Goal: Check status: Check status

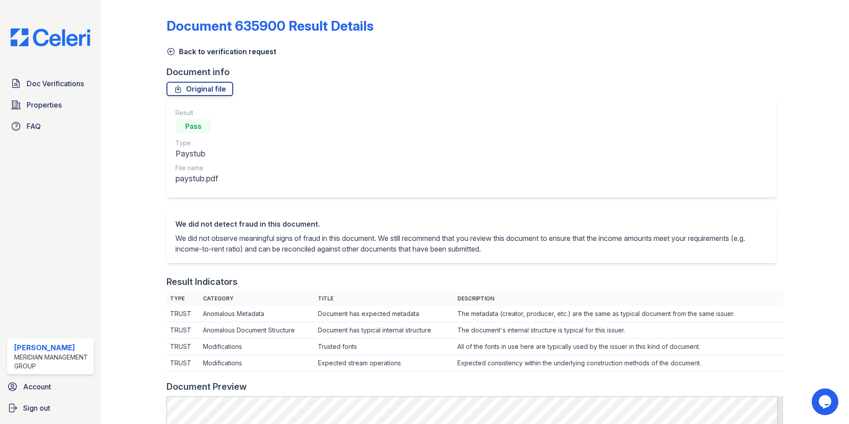
click at [172, 53] on icon at bounding box center [170, 51] width 9 height 9
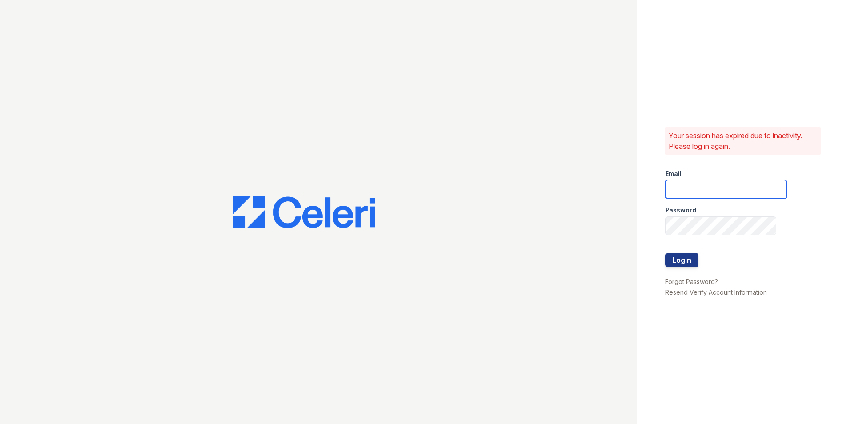
type input "ehudson@mmgmgt.com"
click at [688, 262] on button "Login" at bounding box center [681, 260] width 33 height 14
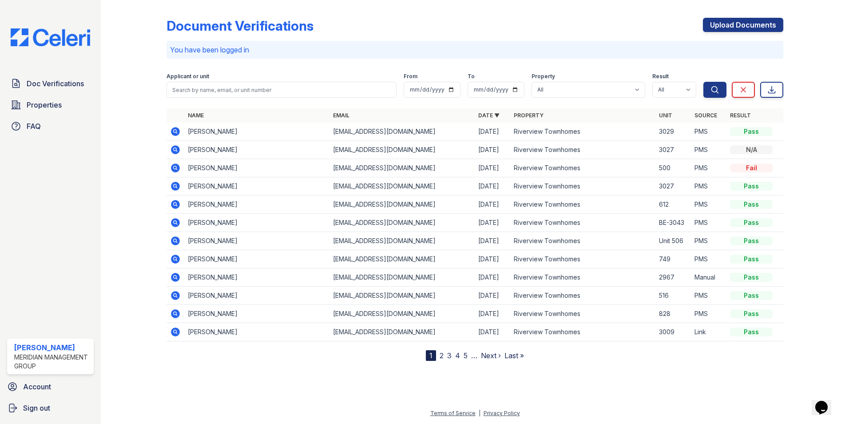
click at [176, 131] on icon at bounding box center [175, 131] width 2 height 2
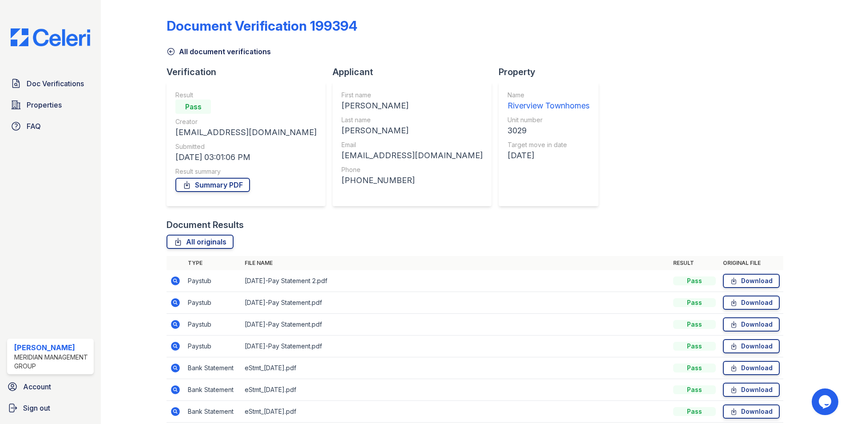
scroll to position [38, 0]
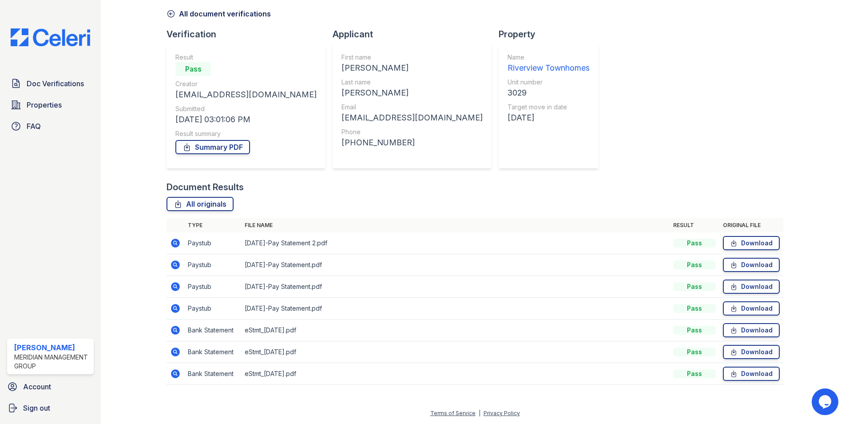
click at [173, 242] on icon at bounding box center [175, 243] width 11 height 11
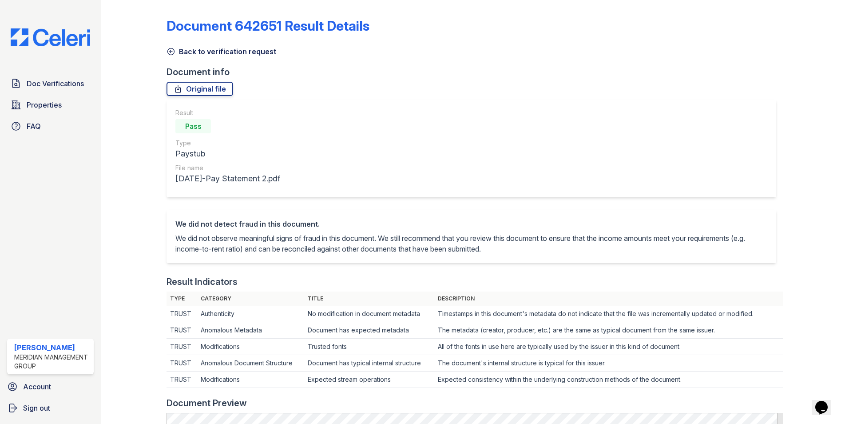
click at [170, 49] on icon at bounding box center [170, 51] width 9 height 9
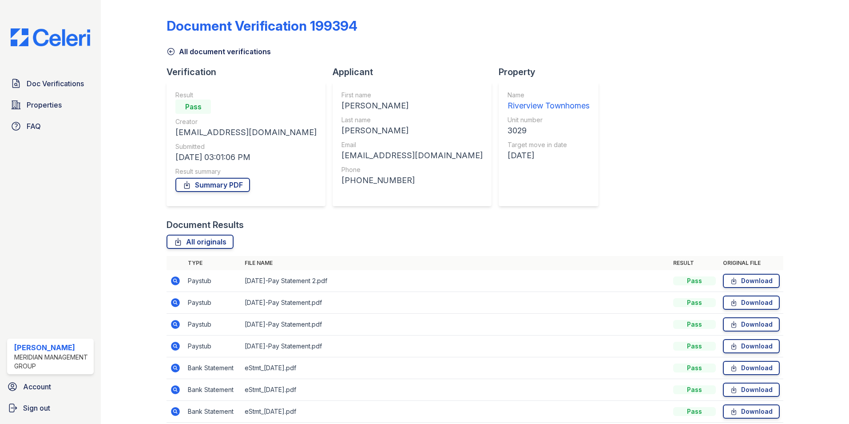
click at [174, 303] on icon at bounding box center [175, 302] width 11 height 11
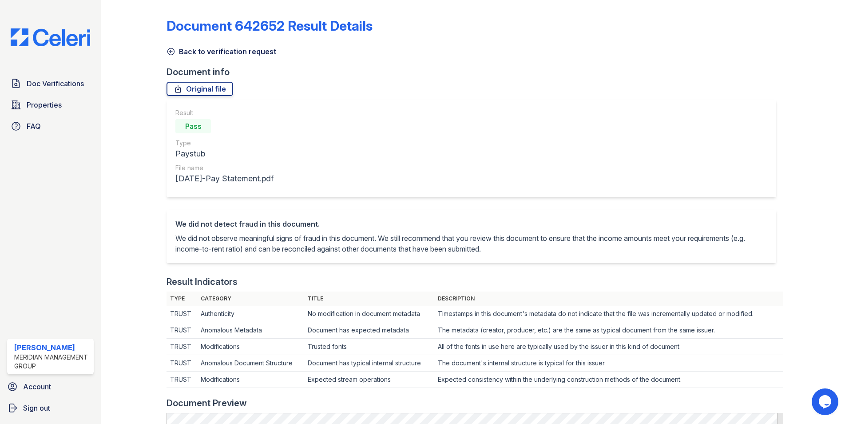
drag, startPoint x: 169, startPoint y: 50, endPoint x: 170, endPoint y: 55, distance: 5.1
click at [169, 50] on icon at bounding box center [170, 51] width 9 height 9
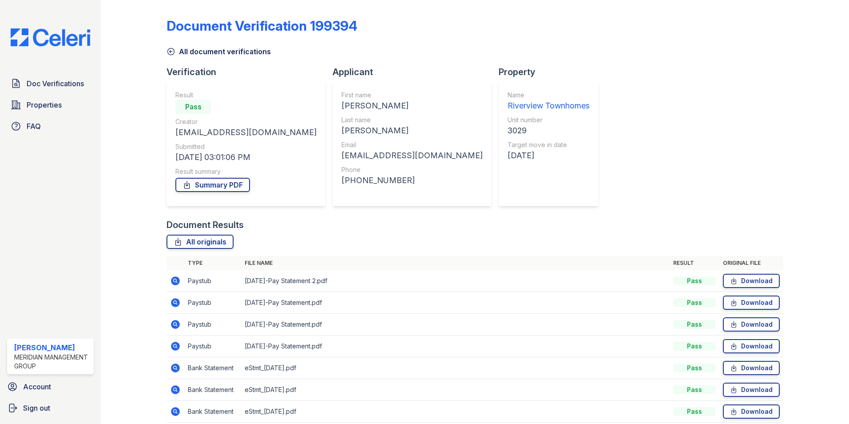
scroll to position [38, 0]
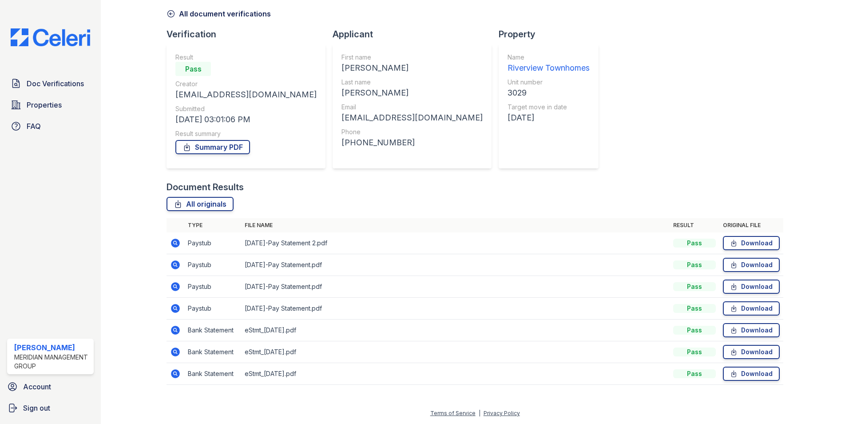
click at [178, 286] on icon at bounding box center [175, 286] width 9 height 9
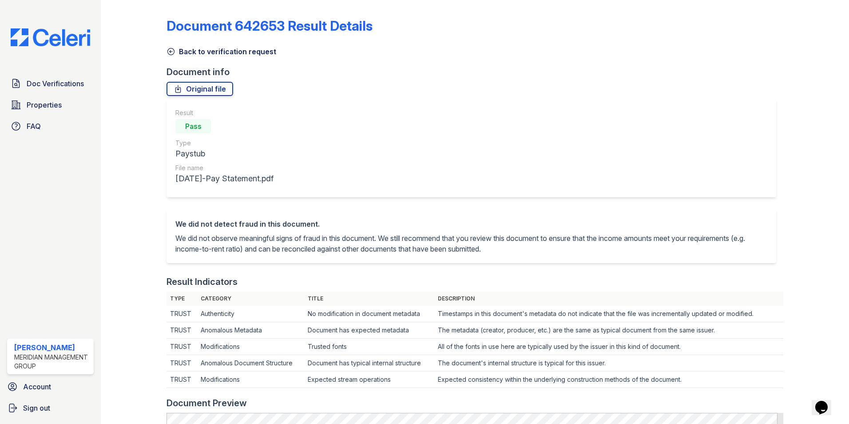
click at [172, 53] on icon at bounding box center [170, 51] width 9 height 9
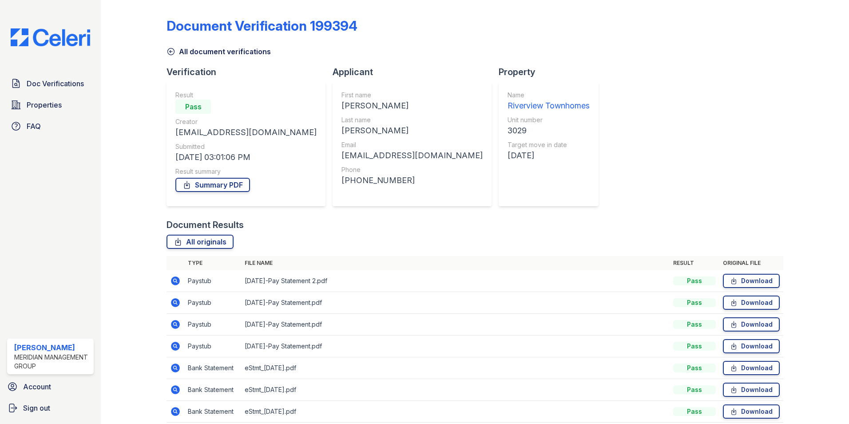
scroll to position [38, 0]
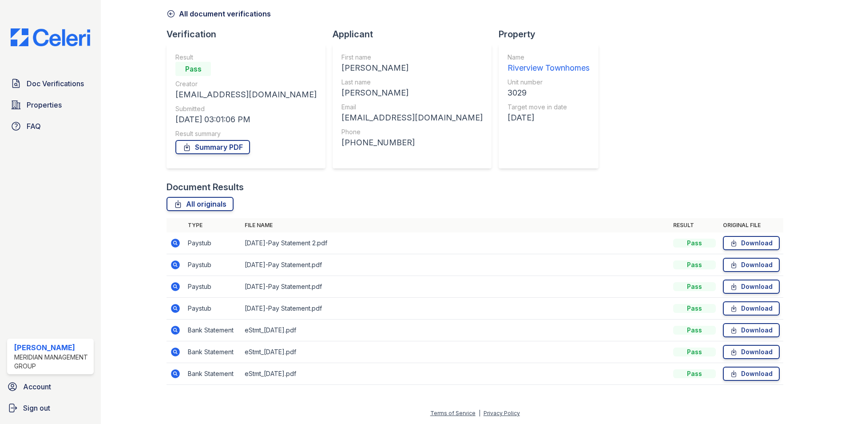
click at [175, 308] on icon at bounding box center [175, 307] width 2 height 2
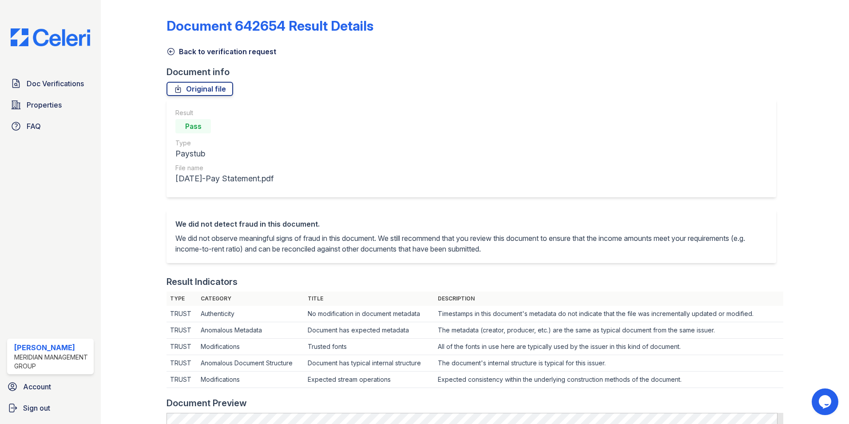
click at [171, 52] on icon at bounding box center [170, 51] width 9 height 9
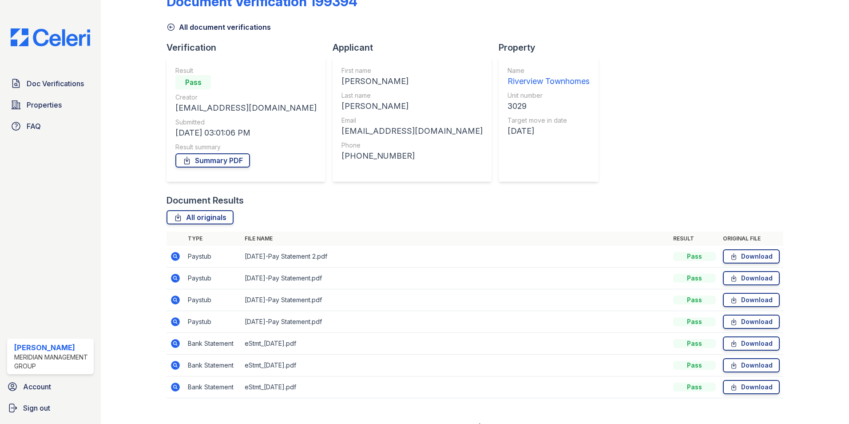
scroll to position [38, 0]
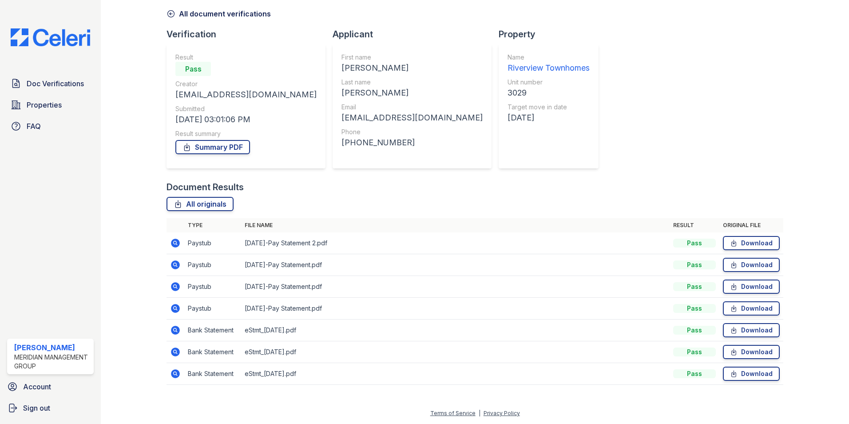
click at [172, 329] on icon at bounding box center [175, 329] width 9 height 9
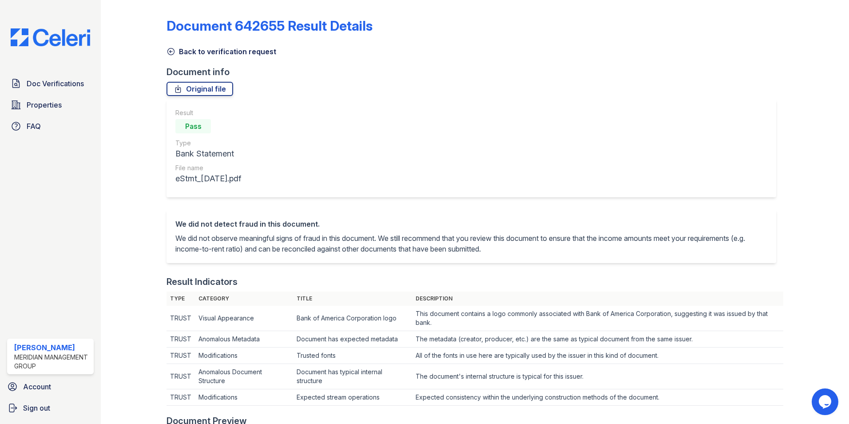
click at [170, 53] on icon at bounding box center [170, 51] width 9 height 9
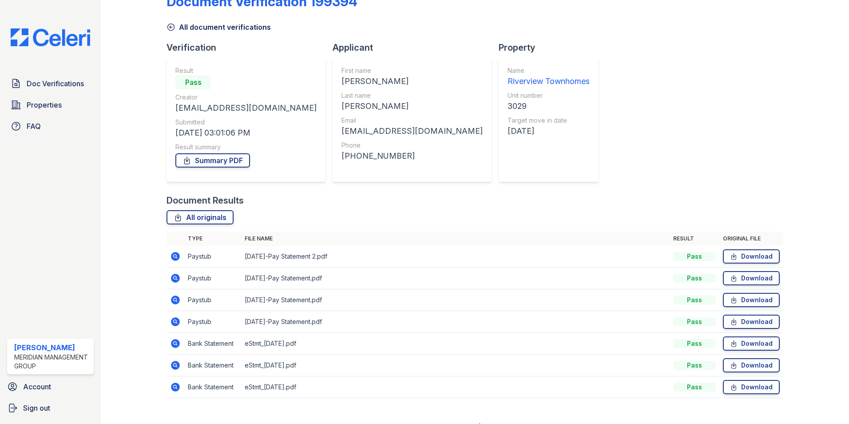
scroll to position [38, 0]
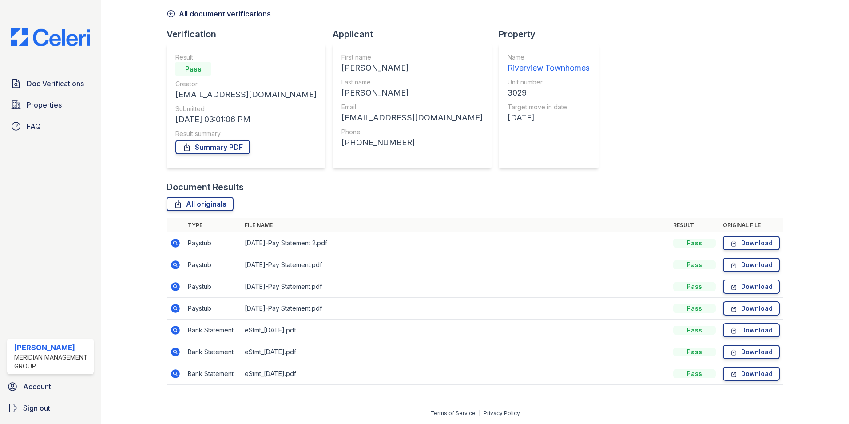
click at [172, 353] on icon at bounding box center [175, 351] width 9 height 9
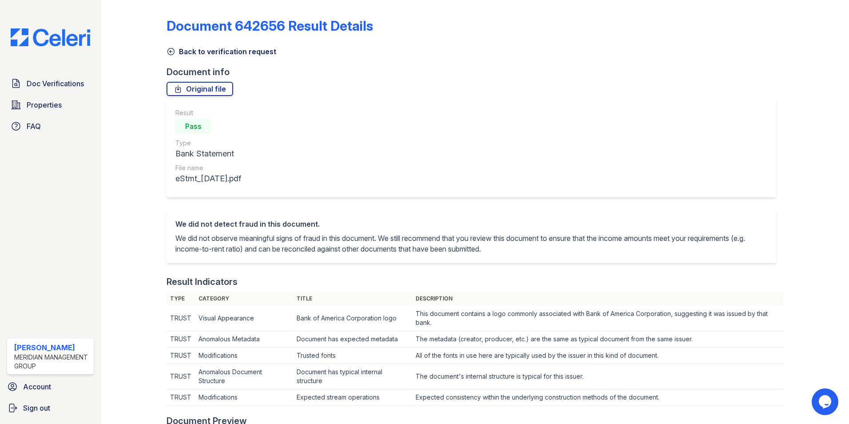
click at [170, 52] on icon at bounding box center [170, 51] width 9 height 9
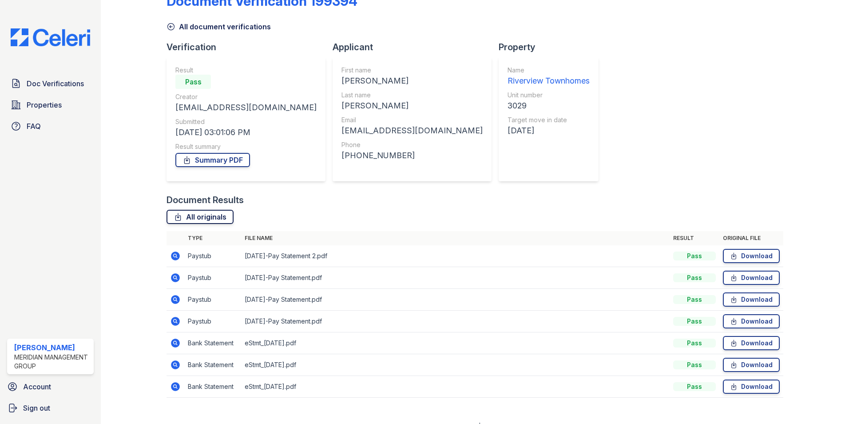
scroll to position [38, 0]
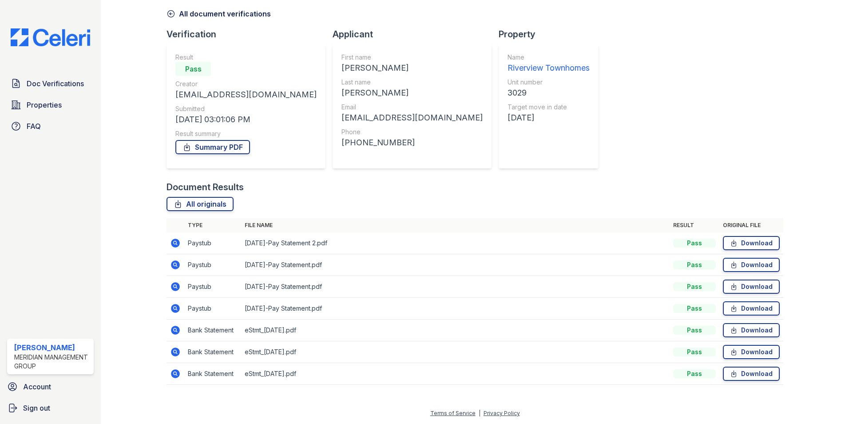
click at [172, 374] on icon at bounding box center [175, 373] width 9 height 9
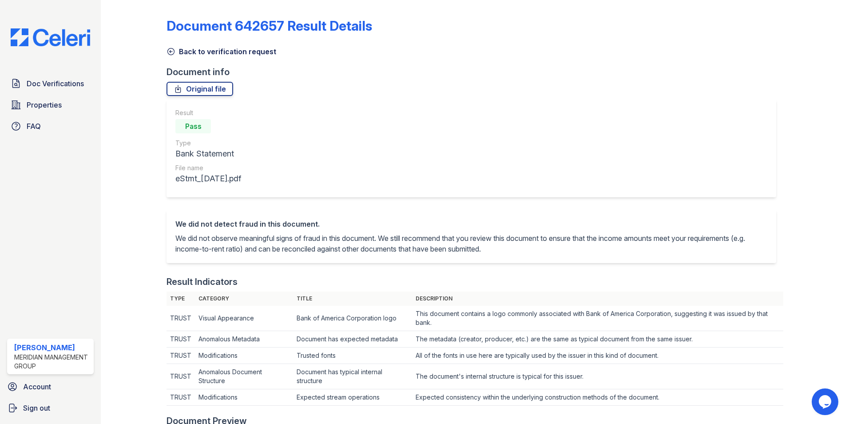
click at [170, 53] on icon at bounding box center [170, 51] width 9 height 9
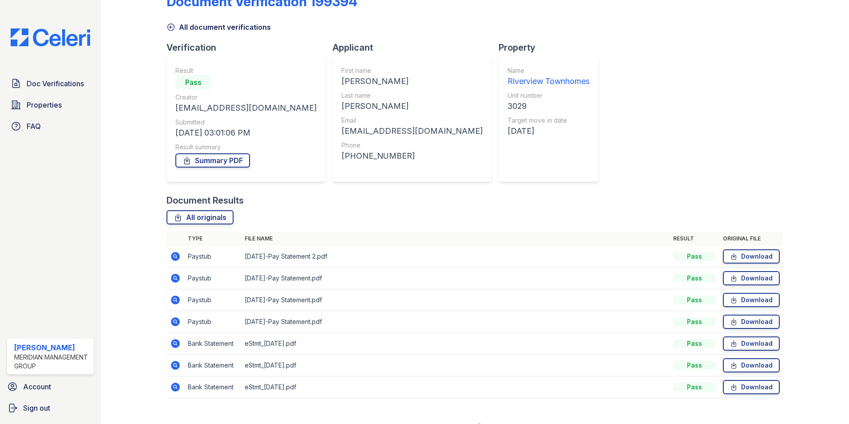
scroll to position [38, 0]
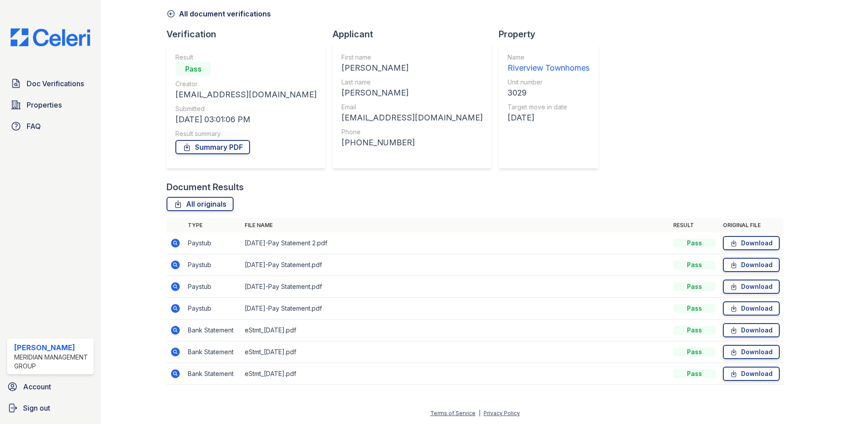
click at [176, 308] on icon at bounding box center [175, 308] width 11 height 11
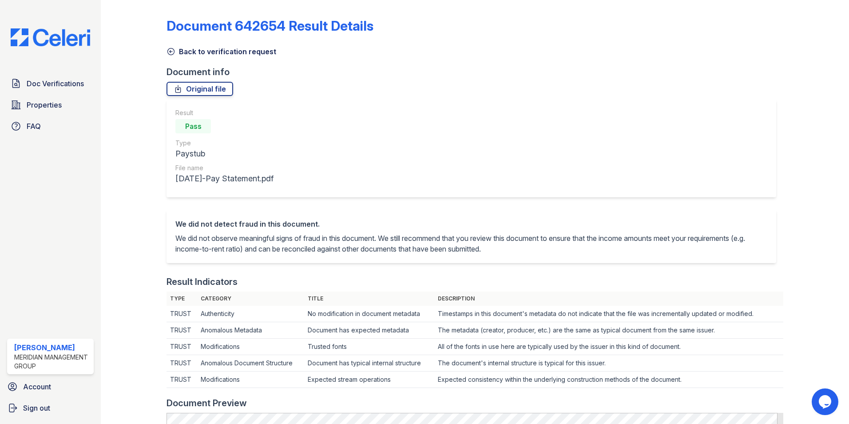
click at [173, 50] on icon at bounding box center [170, 51] width 9 height 9
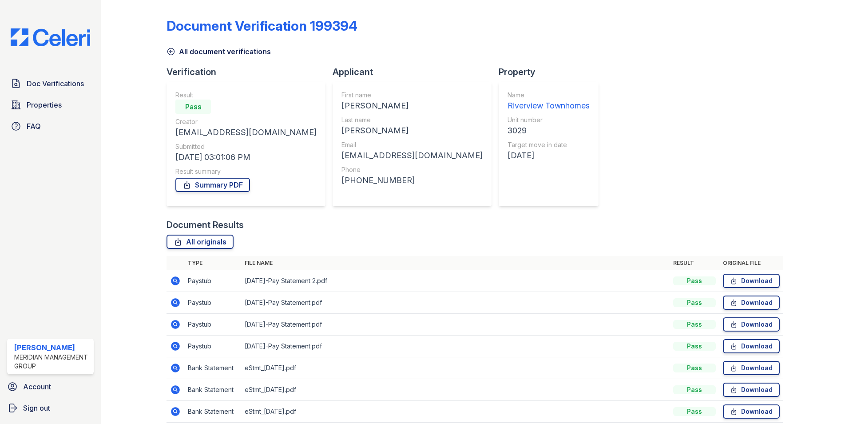
scroll to position [38, 0]
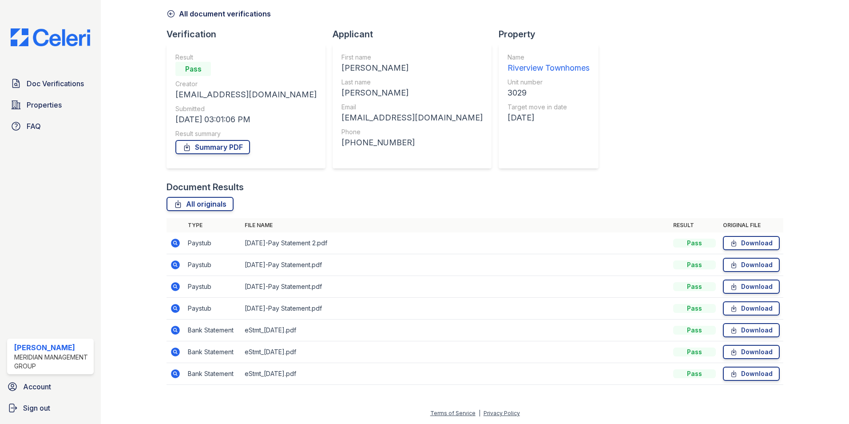
click at [175, 287] on icon at bounding box center [175, 286] width 11 height 11
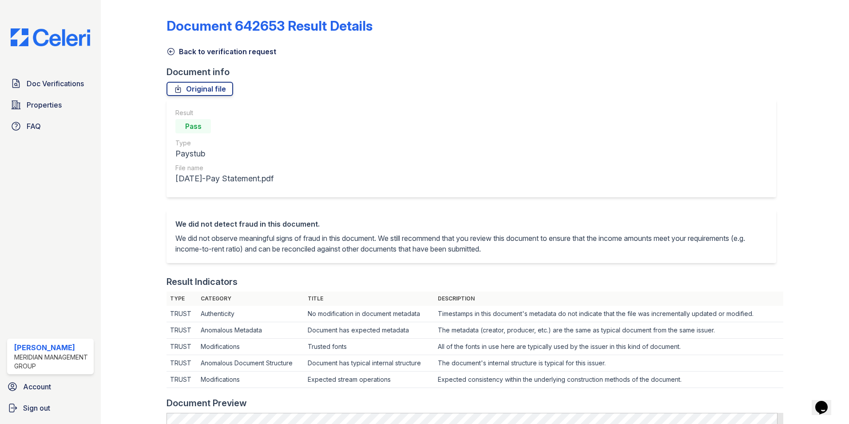
drag, startPoint x: 170, startPoint y: 53, endPoint x: 167, endPoint y: 57, distance: 4.6
click at [170, 53] on icon at bounding box center [170, 51] width 9 height 9
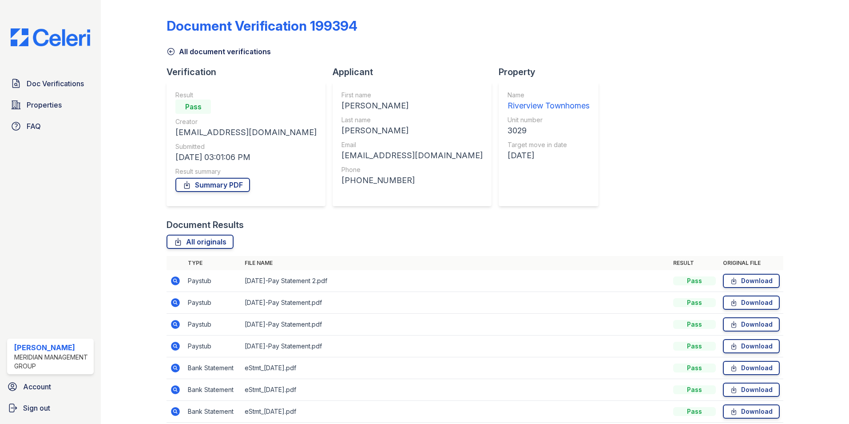
scroll to position [38, 0]
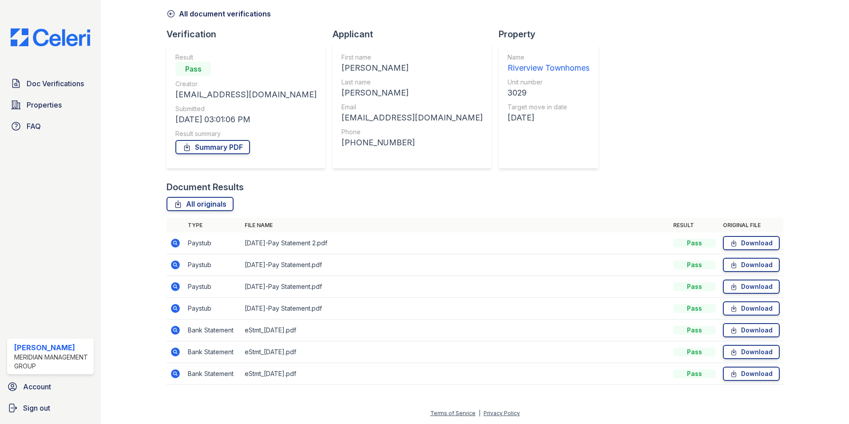
click at [176, 264] on icon at bounding box center [175, 264] width 11 height 11
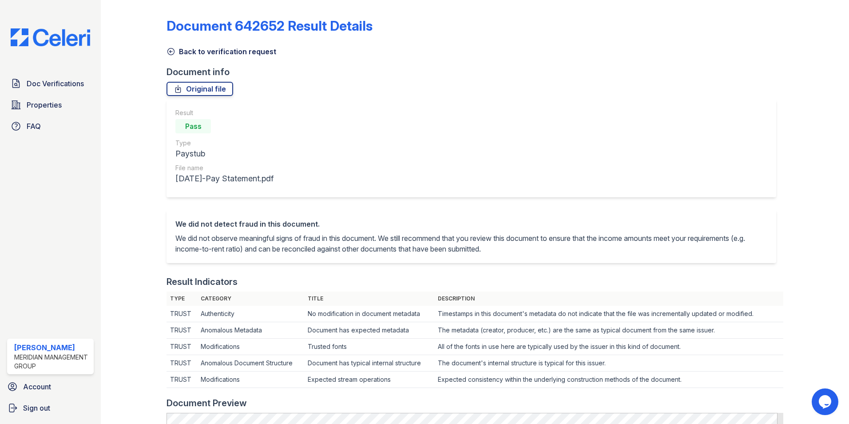
click at [171, 52] on icon at bounding box center [170, 51] width 9 height 9
